Goal: Task Accomplishment & Management: Use online tool/utility

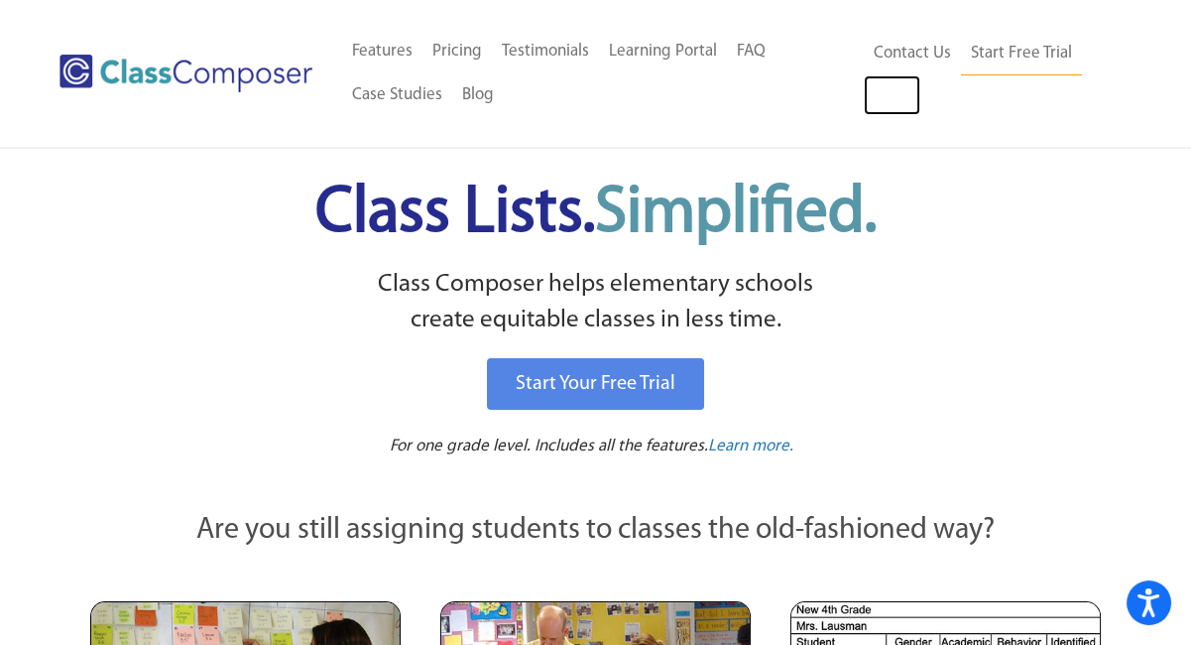
click at [886, 96] on link "Log In" at bounding box center [892, 95] width 57 height 40
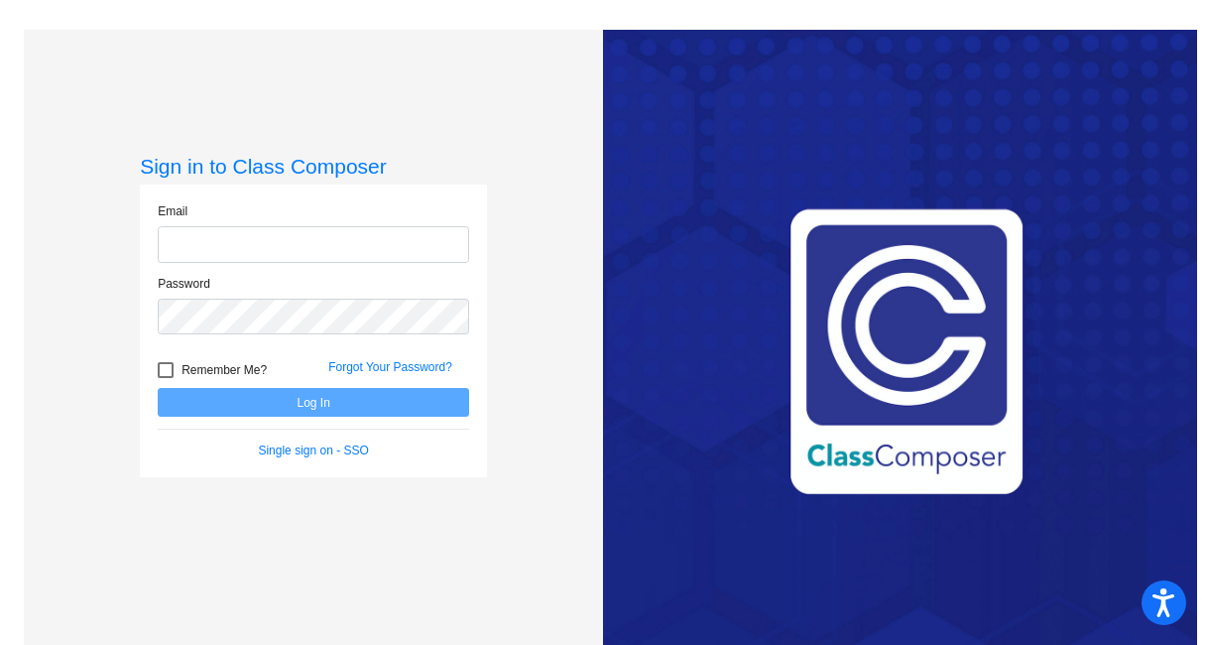
type input "[EMAIL_ADDRESS][DOMAIN_NAME]"
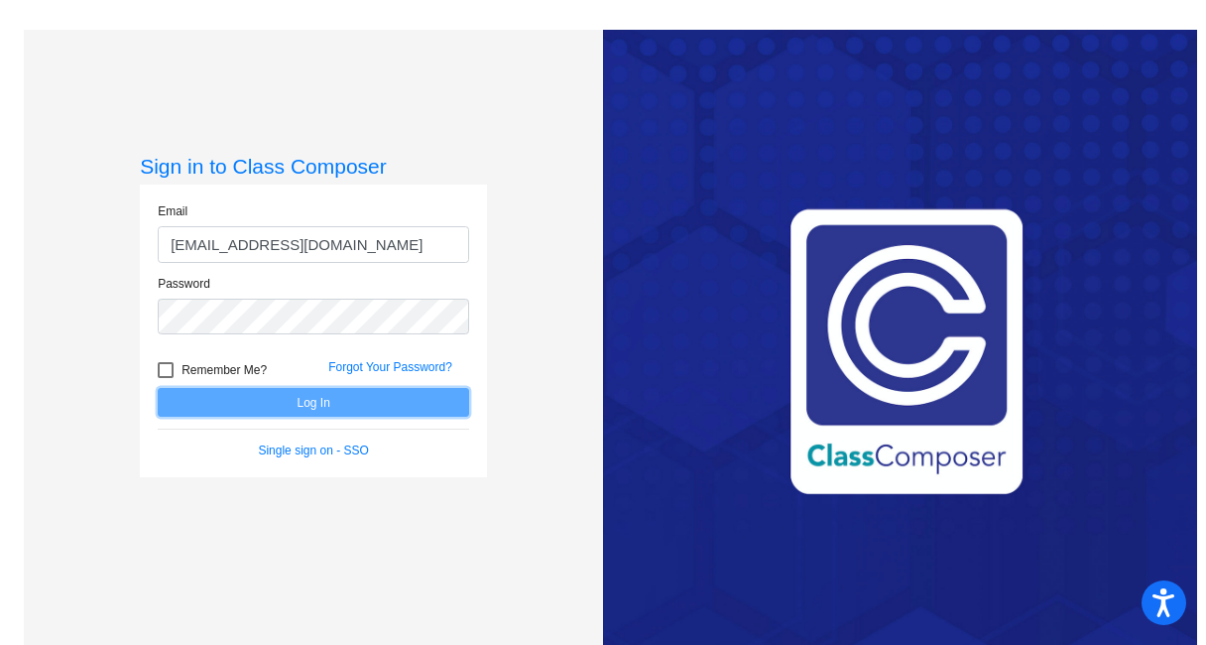
click at [315, 396] on button "Log In" at bounding box center [314, 402] width 312 height 29
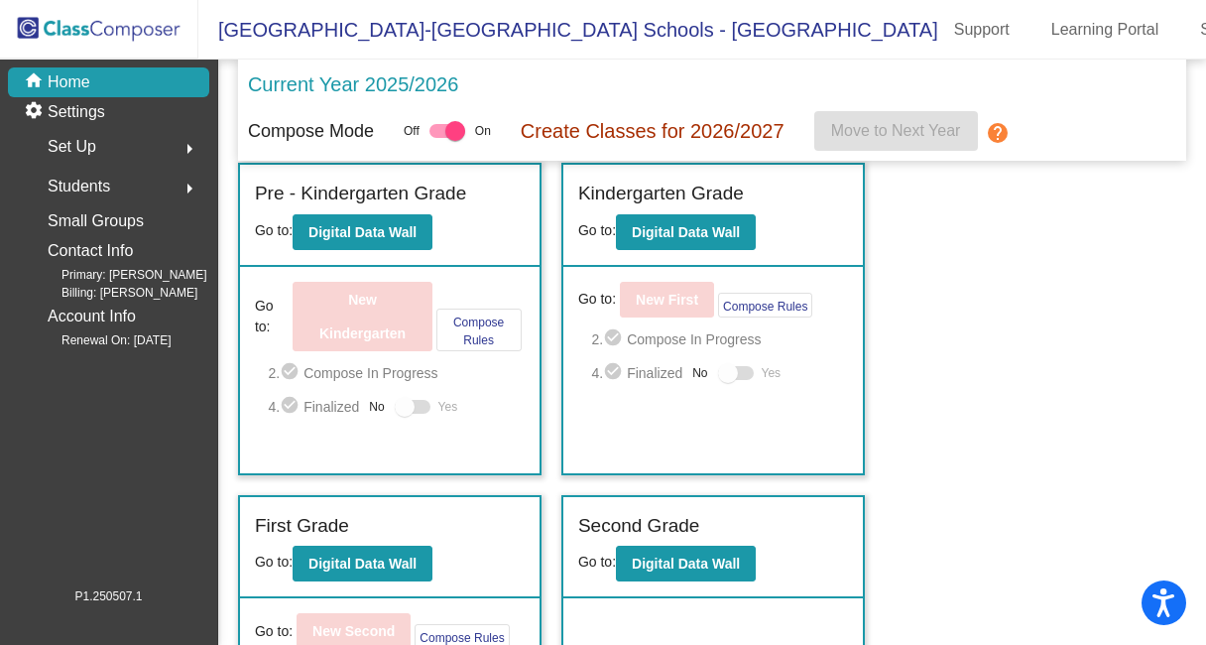
scroll to position [8, 0]
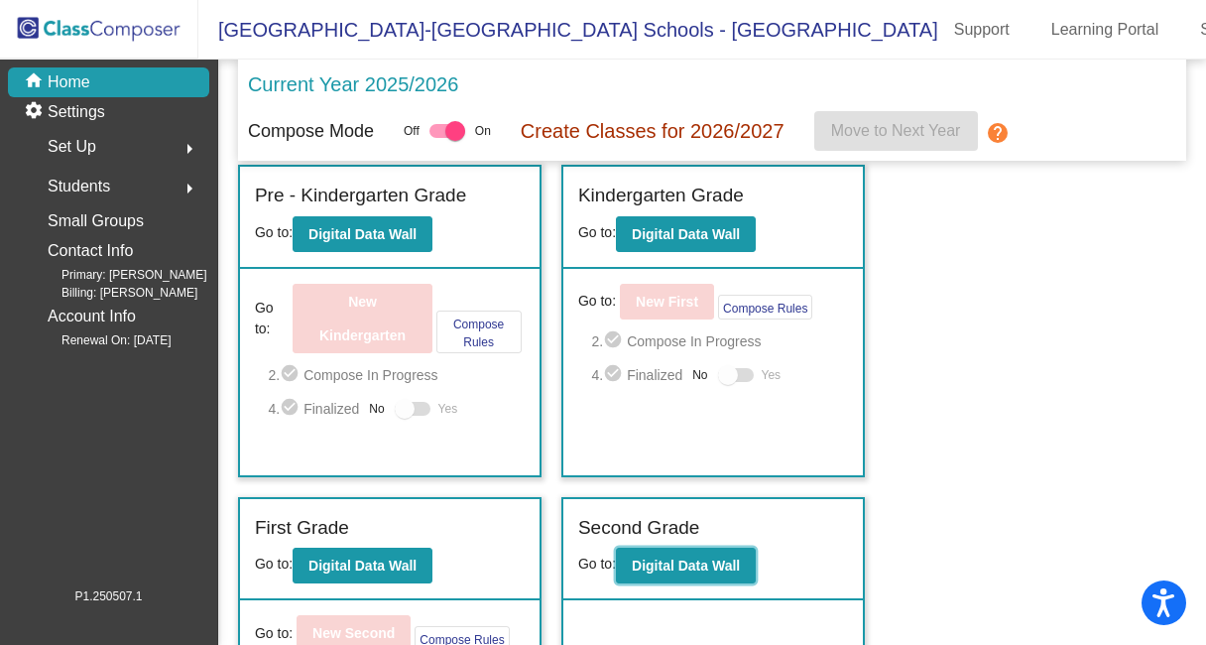
click at [687, 561] on b "Digital Data Wall" at bounding box center [686, 566] width 108 height 16
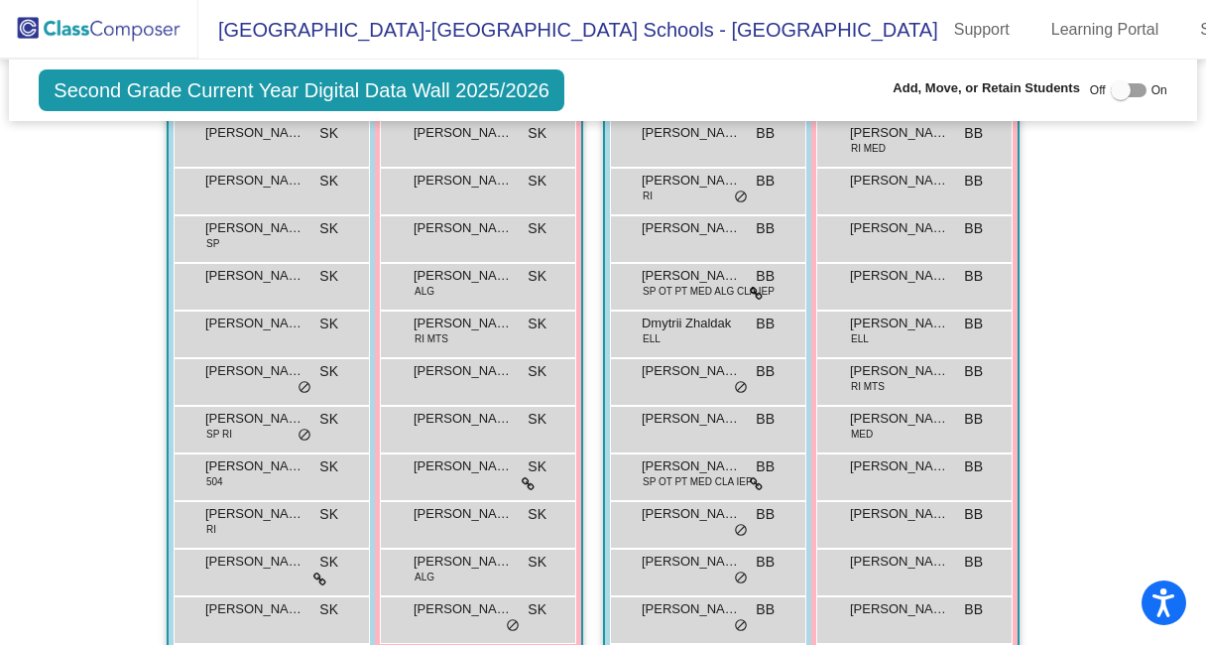
scroll to position [1534, 0]
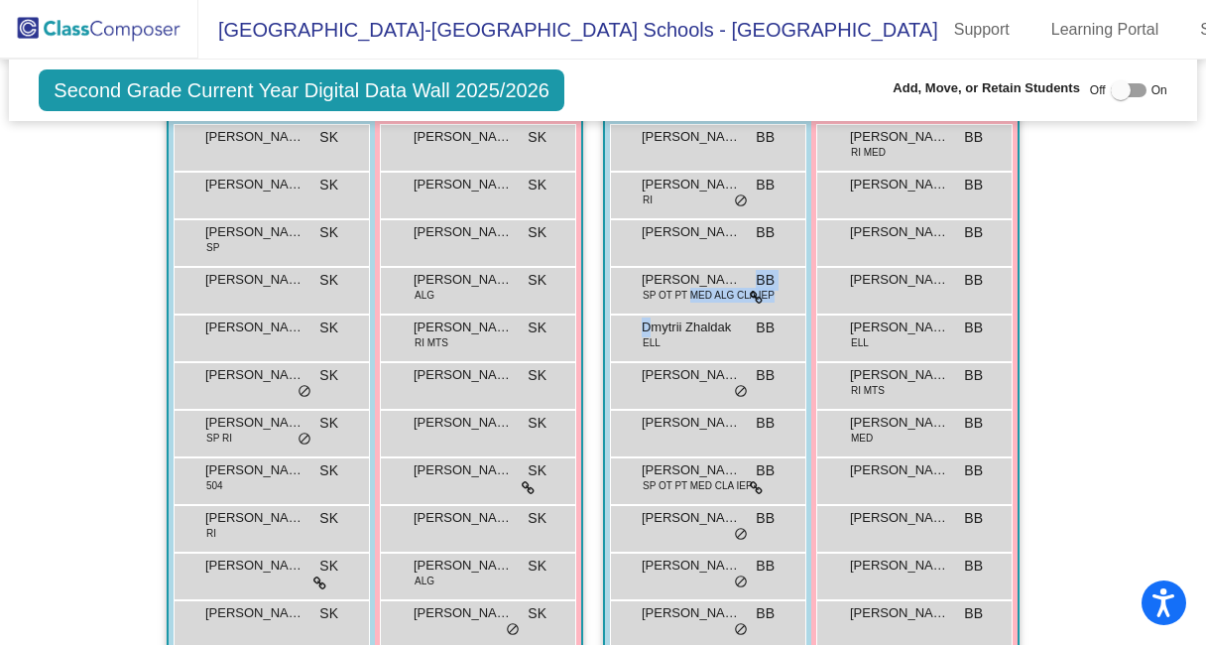
drag, startPoint x: 685, startPoint y: 281, endPoint x: 652, endPoint y: 308, distance: 42.3
click at [652, 308] on div "[PERSON_NAME] BB lock do_not_disturb_alt [PERSON_NAME] RI BB lock do_not_distur…" at bounding box center [708, 409] width 196 height 571
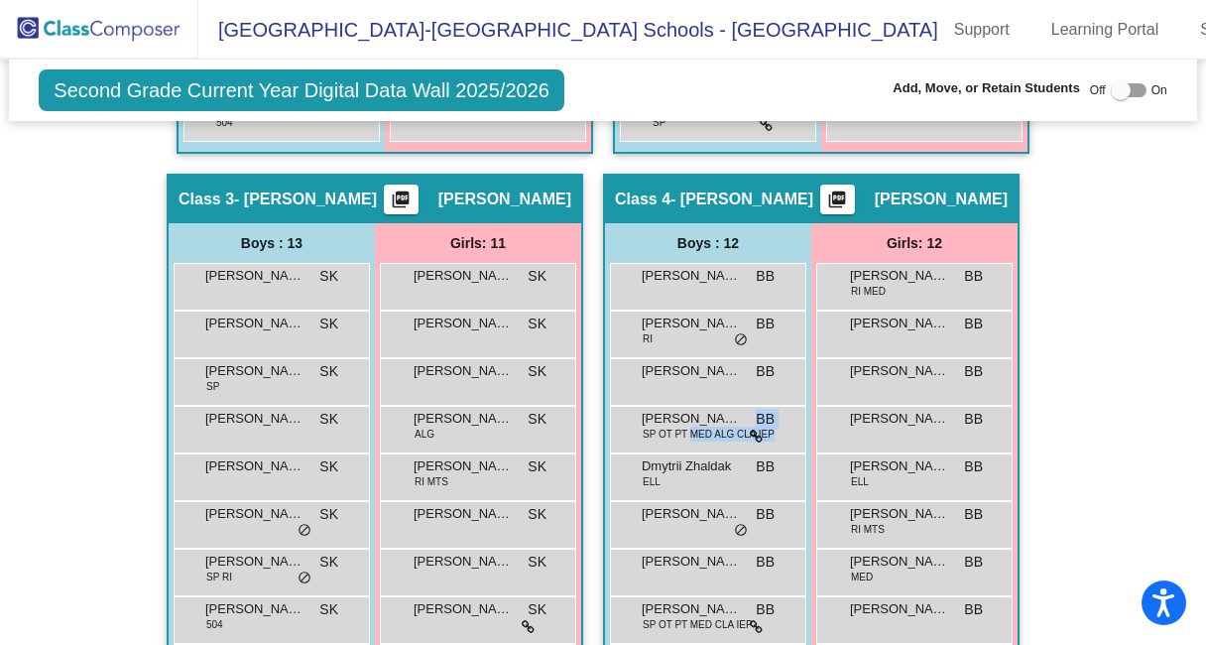
scroll to position [1392, 0]
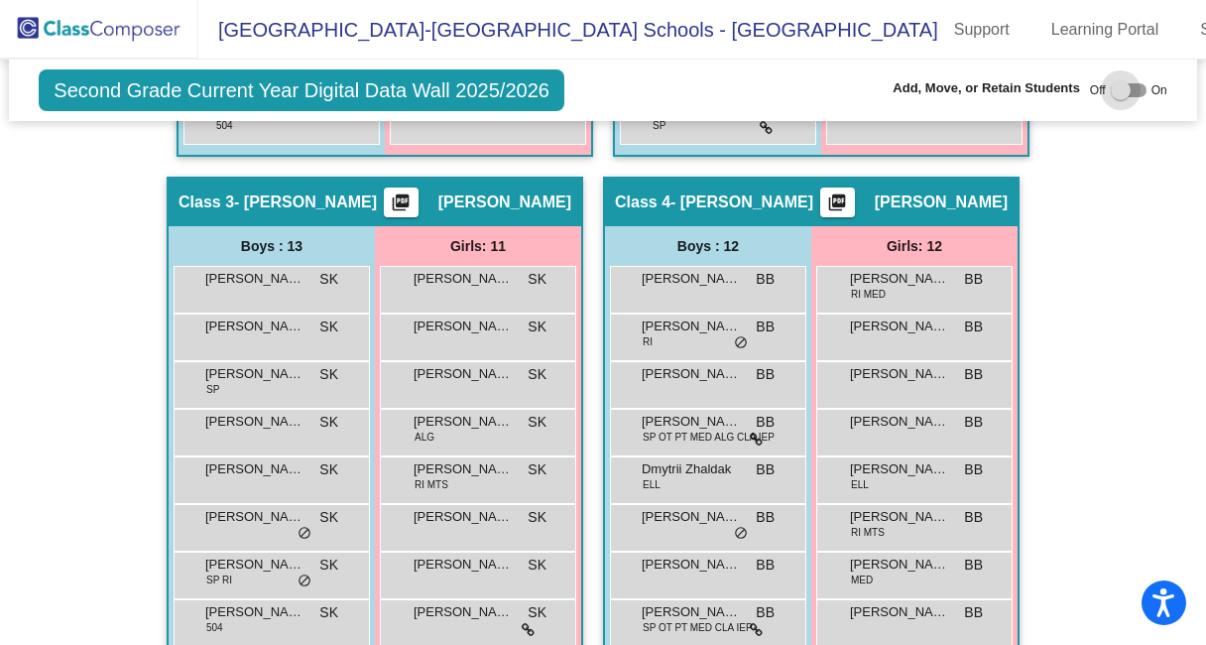
click at [1111, 85] on div at bounding box center [1121, 90] width 20 height 20
checkbox input "true"
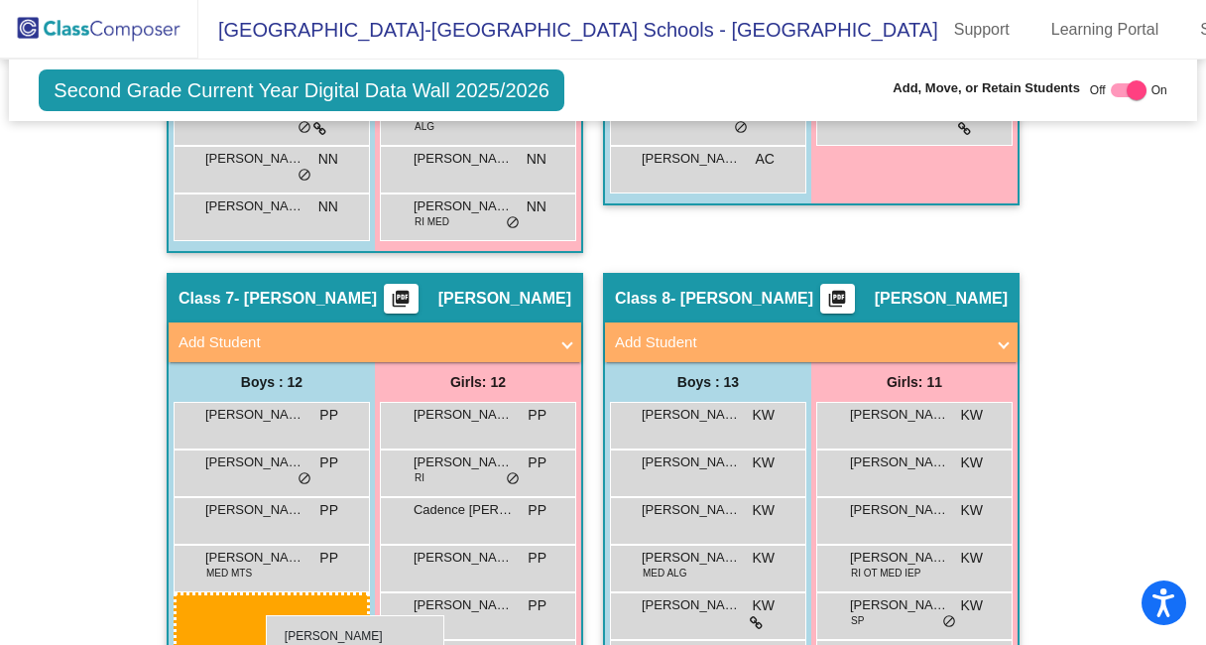
scroll to position [2878, 0]
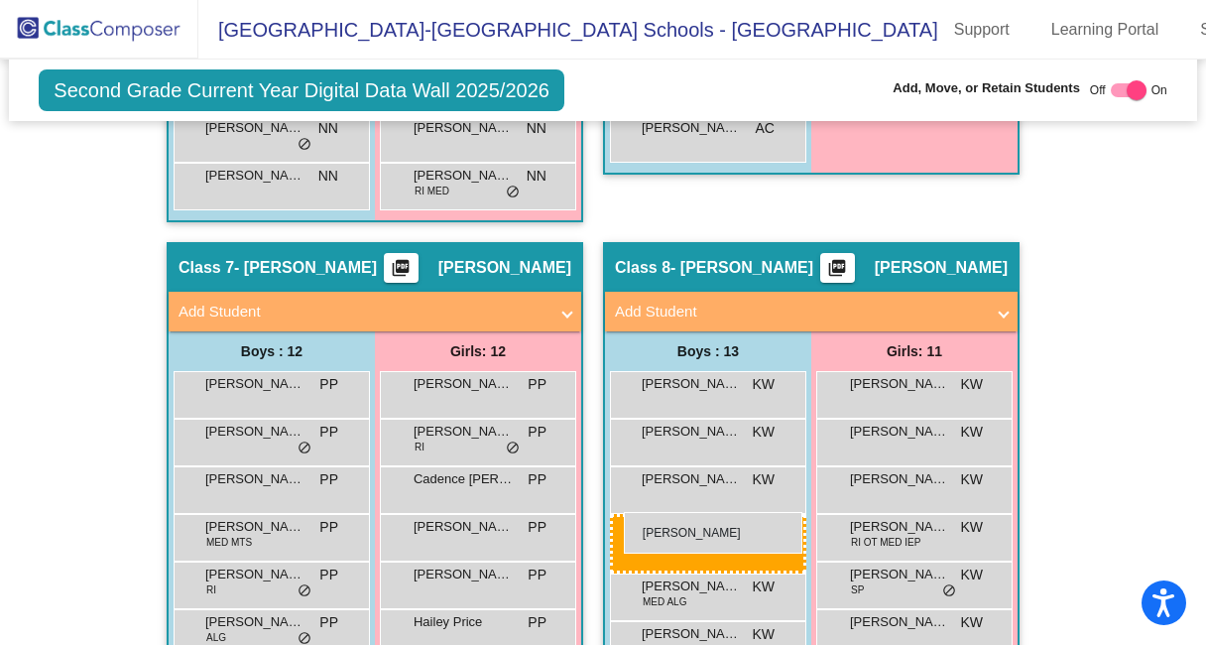
drag, startPoint x: 725, startPoint y: 399, endPoint x: 624, endPoint y: 512, distance: 151.8
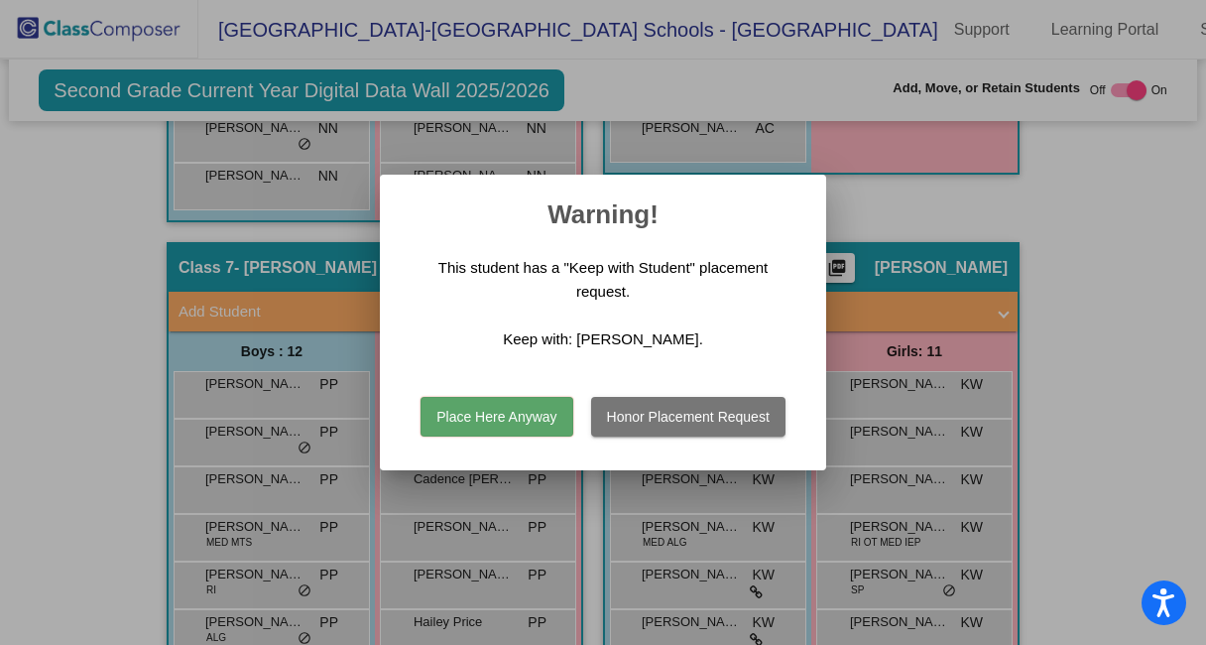
click at [505, 418] on button "Place Here Anyway" at bounding box center [497, 417] width 152 height 40
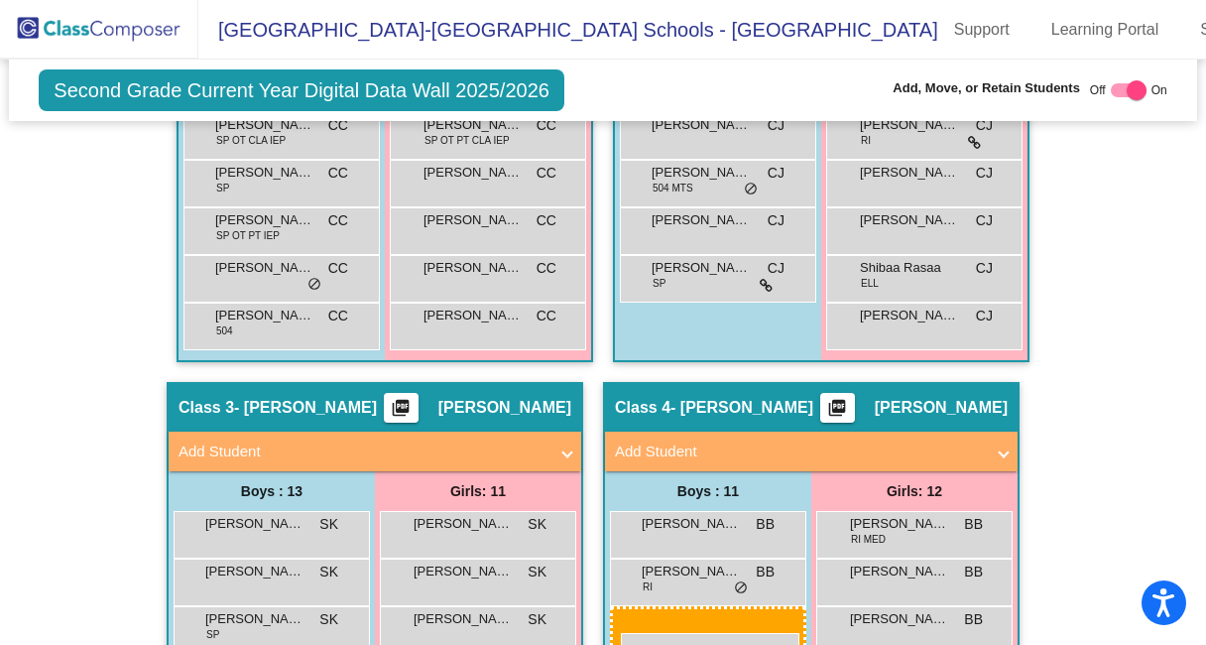
scroll to position [1230, 0]
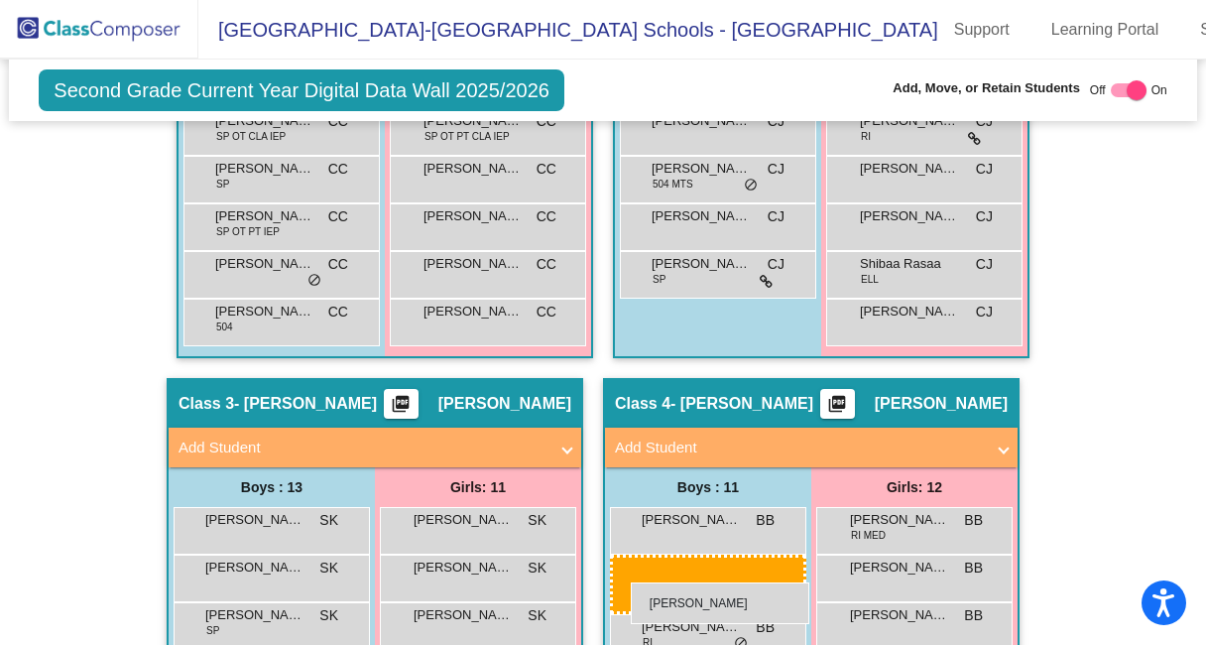
drag, startPoint x: 691, startPoint y: 455, endPoint x: 631, endPoint y: 582, distance: 140.7
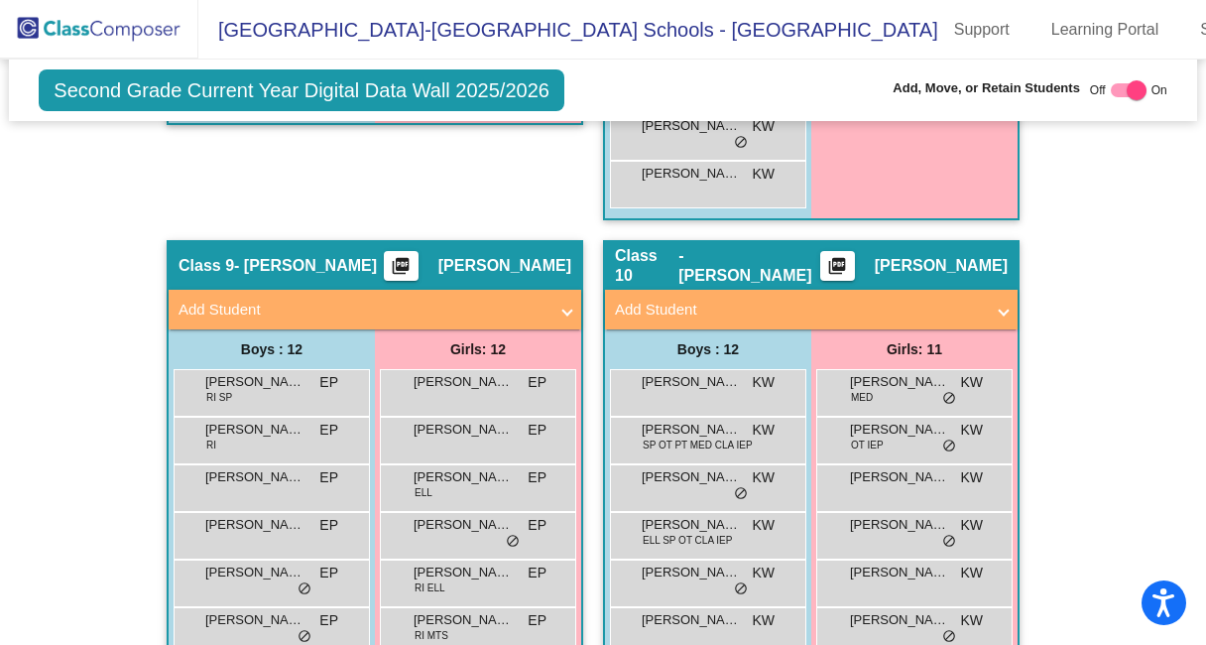
scroll to position [3850, 0]
